Goal: Task Accomplishment & Management: Complete application form

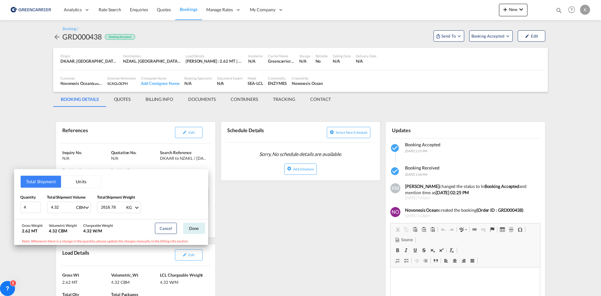
click at [275, 197] on div "Total Shipment Units Quantity 4 Total Shipment Volume 4.32 CBM CBM CFT Total Sh…" at bounding box center [300, 148] width 601 height 296
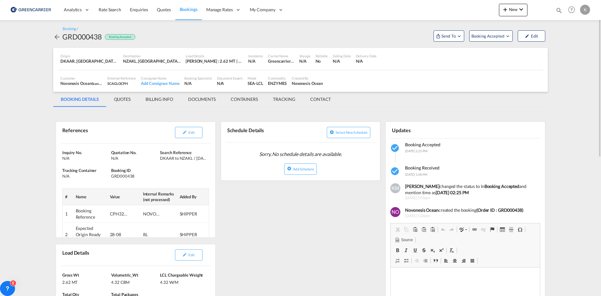
click at [55, 33] on md-icon "icon-arrow-left" at bounding box center [57, 37] width 8 height 8
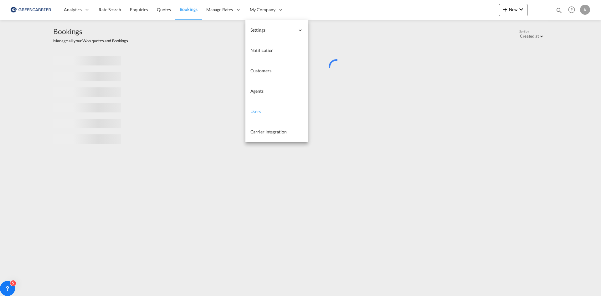
click at [258, 110] on span "Users" at bounding box center [255, 111] width 11 height 5
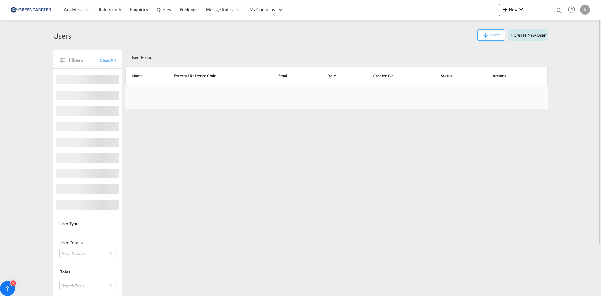
click at [531, 31] on button "+ Create New User" at bounding box center [528, 34] width 40 height 11
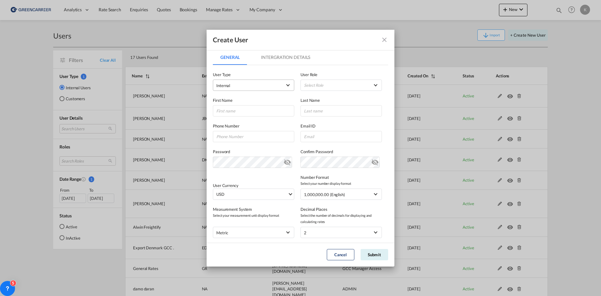
click at [249, 87] on span "Internal" at bounding box center [249, 85] width 66 height 6
click at [242, 101] on md-option "Customer" at bounding box center [253, 100] width 82 height 15
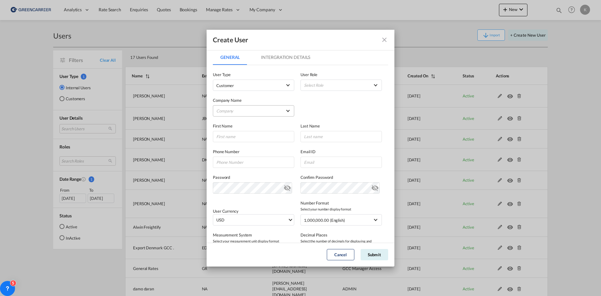
click at [236, 109] on md-select "Company [PERSON_NAME] Logistics DHL GLOBAL FORWARDING ([GEOGRAPHIC_DATA]) A/S E…" at bounding box center [253, 110] width 81 height 11
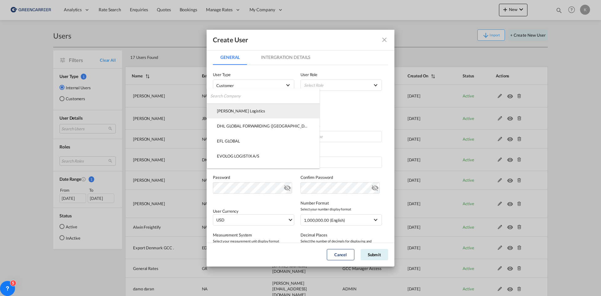
type md-option "f75dd190-d7ee-11ef-b3ca-05c278e7c39e"
type md-option "95a3b240-d4c5-11ef-9d93-fbe7deb8cbda"
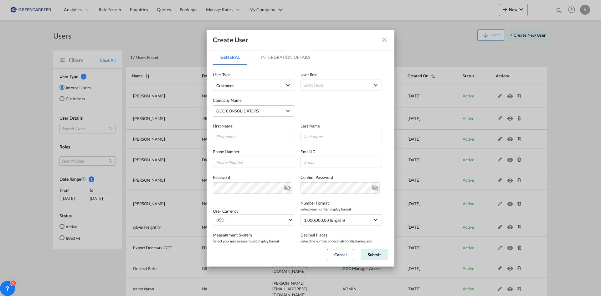
click at [233, 111] on div "GCC CONSOLIDATORS" at bounding box center [237, 110] width 43 height 5
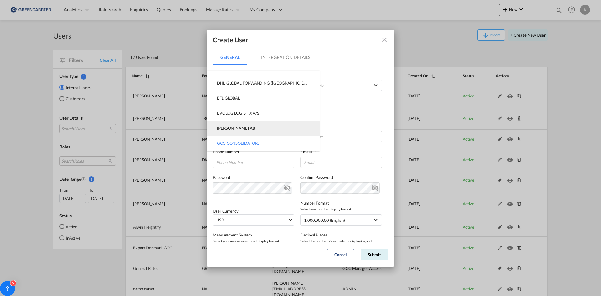
scroll to position [0, 0]
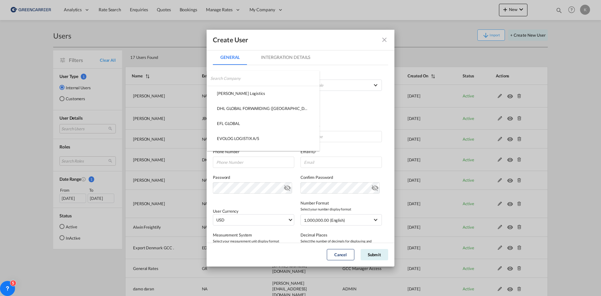
click at [251, 81] on input "search" at bounding box center [264, 78] width 109 height 15
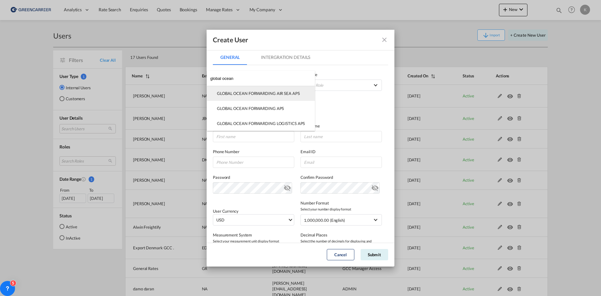
type input "global ocean"
click at [246, 97] on md-option "GLOBAL OCEAN FORWARDING AIR SEA APS" at bounding box center [261, 93] width 108 height 15
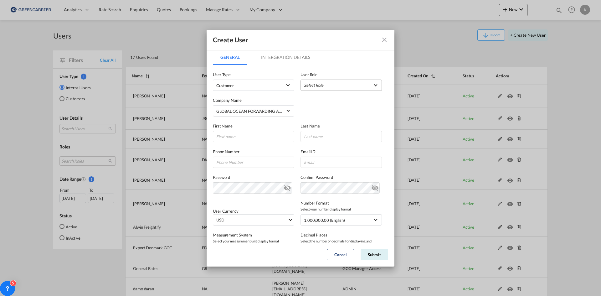
click at [323, 85] on md-select "Select Role BCO GLOBAL GCC Customers FCL USER_DEFINED GCC Customers LCL USER_DE…" at bounding box center [340, 85] width 81 height 11
click at [332, 115] on div "GCC Customers LCL USER_DEFINED" at bounding box center [320, 115] width 37 height 6
click at [243, 135] on input "GeneralIntergration Details ..." at bounding box center [253, 136] width 81 height 11
type input "Import"
type input "Fælles"
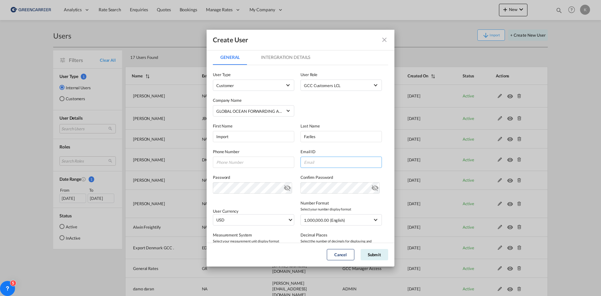
click at [307, 161] on input "GeneralIntergration Details ..." at bounding box center [340, 161] width 81 height 11
paste input "[EMAIL_ADDRESS][DOMAIN_NAME]"
type input "[EMAIL_ADDRESS][DOMAIN_NAME]"
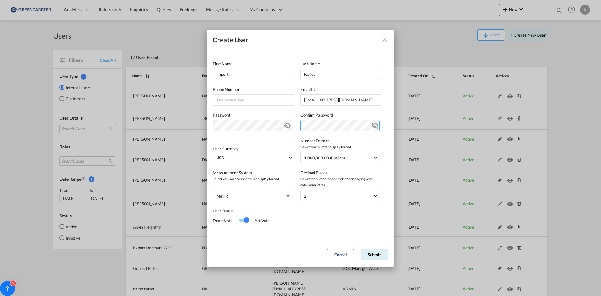
scroll to position [64, 0]
click at [373, 255] on button "Submit" at bounding box center [375, 254] width 28 height 11
